Goal: Information Seeking & Learning: Learn about a topic

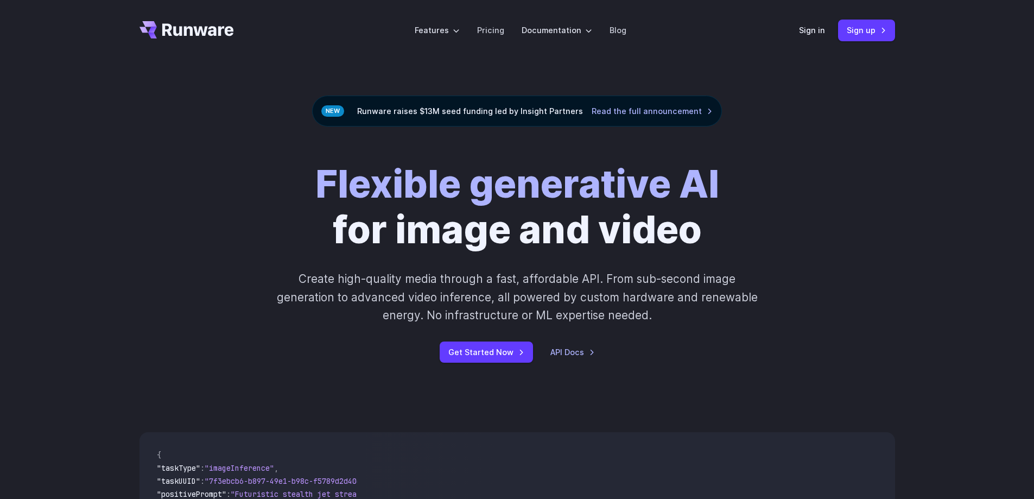
drag, startPoint x: 155, startPoint y: 37, endPoint x: 131, endPoint y: 28, distance: 25.1
click at [126, 37] on header "Features Tasks Image generation Video generation Sonic Inference Engine™ Models…" at bounding box center [516, 30] width 781 height 61
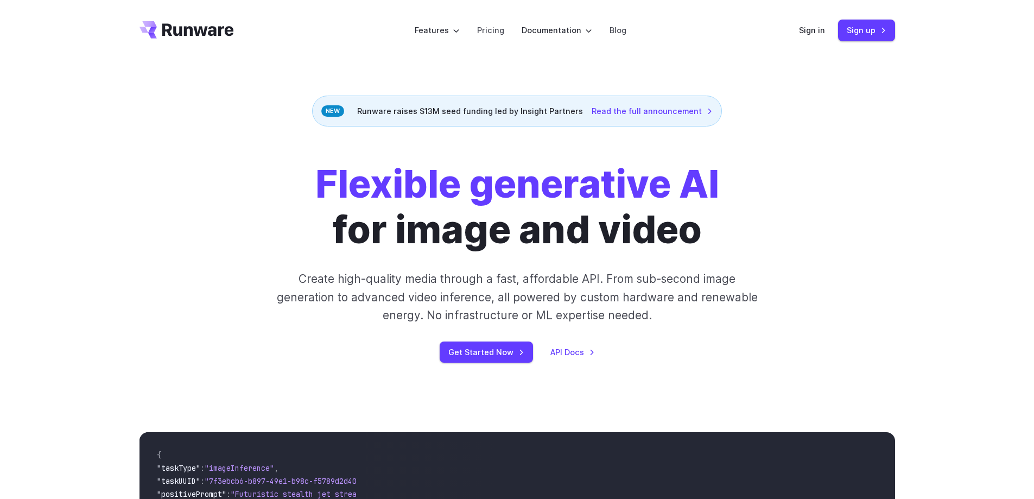
drag, startPoint x: 188, startPoint y: 37, endPoint x: 160, endPoint y: 20, distance: 32.9
click at [126, 34] on header "Features Tasks Image generation Video generation Sonic Inference Engine™ Models…" at bounding box center [516, 30] width 781 height 61
click at [190, 34] on icon "Go to /" at bounding box center [198, 29] width 72 height 12
drag, startPoint x: 342, startPoint y: 123, endPoint x: 379, endPoint y: 126, distance: 37.0
click at [379, 126] on div "Runware raises $13M seed funding led by Insight Partners Read the full announce…" at bounding box center [517, 111] width 410 height 31
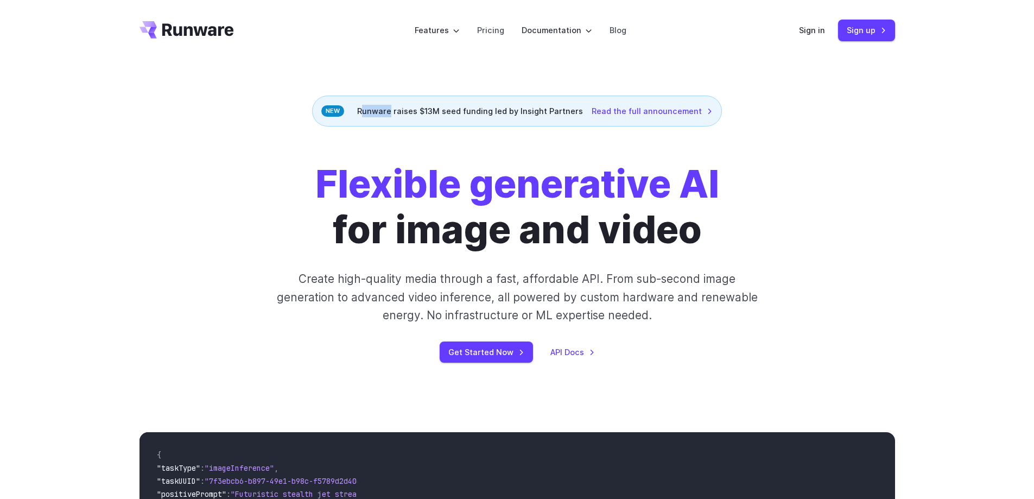
click at [379, 126] on div "Runware raises $13M seed funding led by Insight Partners Read the full announce…" at bounding box center [517, 111] width 410 height 31
drag, startPoint x: 382, startPoint y: 126, endPoint x: 346, endPoint y: 125, distance: 35.8
click at [346, 125] on div "Runware raises $13M seed funding led by Insight Partners Read the full announce…" at bounding box center [517, 111] width 410 height 31
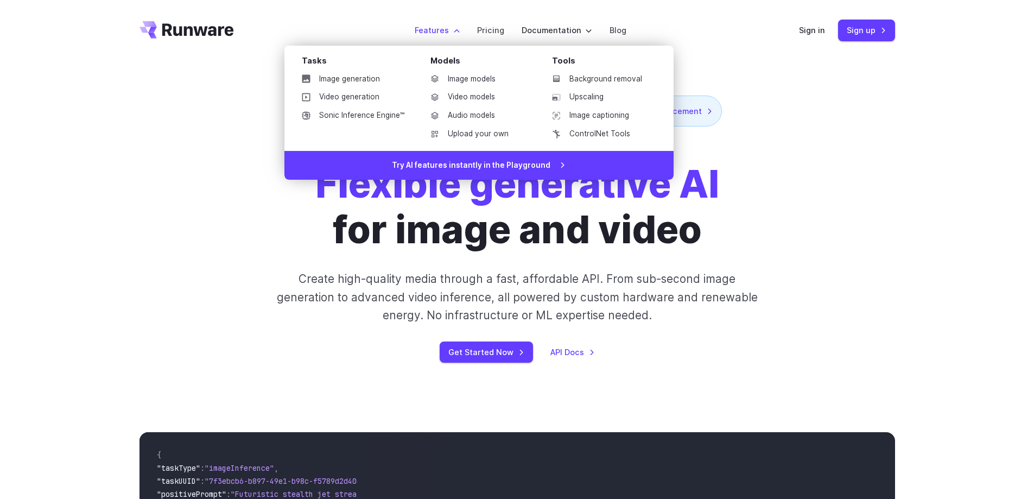
copy div "Runware"
